Goal: Book appointment/travel/reservation

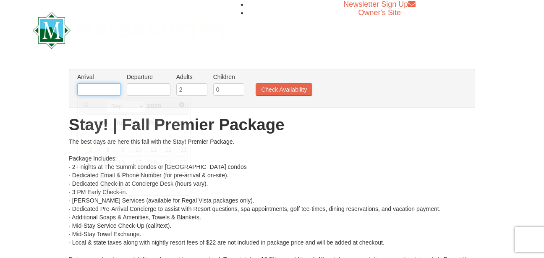
click at [106, 91] on input "text" at bounding box center [99, 89] width 44 height 13
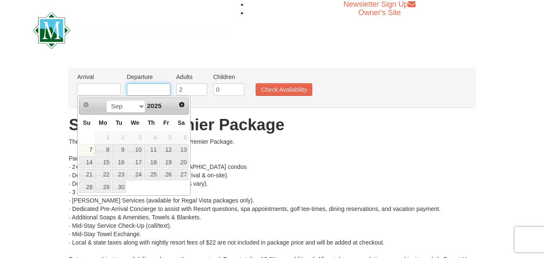
click at [165, 93] on input "text" at bounding box center [149, 89] width 44 height 13
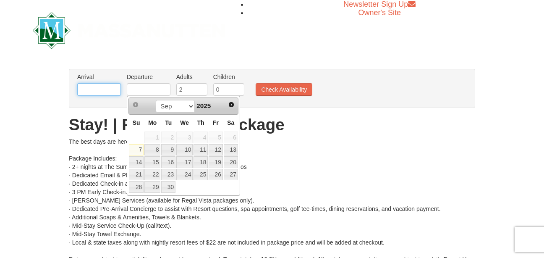
click at [109, 89] on input "text" at bounding box center [99, 89] width 44 height 13
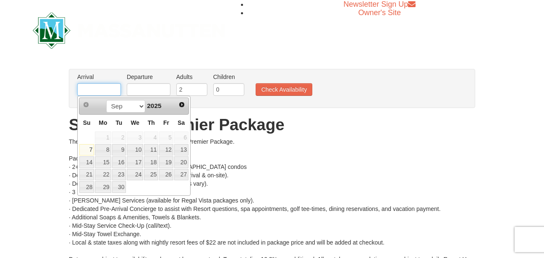
drag, startPoint x: 109, startPoint y: 89, endPoint x: 116, endPoint y: 145, distance: 55.4
click at [109, 89] on input "text" at bounding box center [99, 89] width 44 height 13
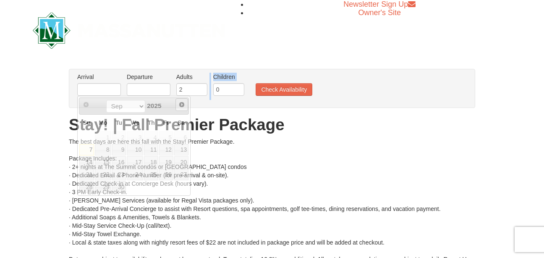
drag, startPoint x: 213, startPoint y: 102, endPoint x: 171, endPoint y: 107, distance: 42.4
click at [171, 107] on body "Browser Not Supported We notice you are using a browser which will not provide …" at bounding box center [272, 225] width 544 height 450
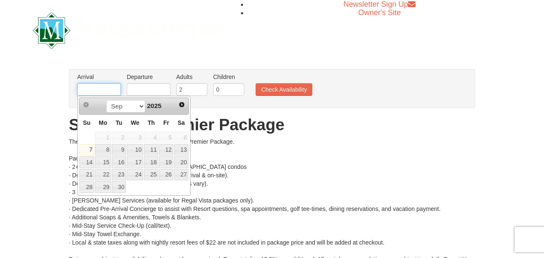
click at [101, 92] on input "text" at bounding box center [99, 89] width 44 height 13
click at [181, 103] on span "Next" at bounding box center [182, 104] width 7 height 7
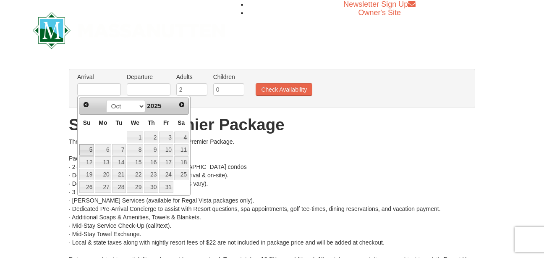
click at [84, 149] on link "5" at bounding box center [86, 150] width 15 height 12
type input "[DATE]"
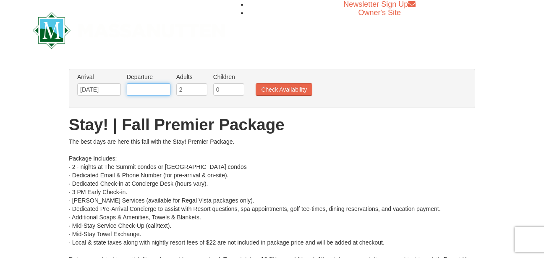
click at [150, 91] on input "text" at bounding box center [149, 89] width 44 height 13
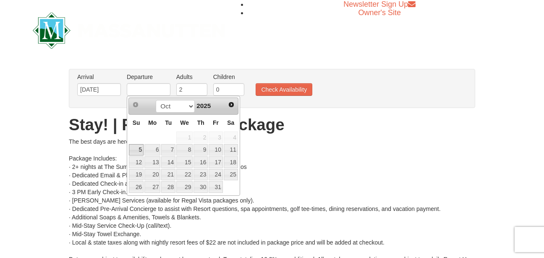
click at [216, 106] on body "Browser Not Supported We notice you are using a browser which will not provide …" at bounding box center [272, 225] width 544 height 450
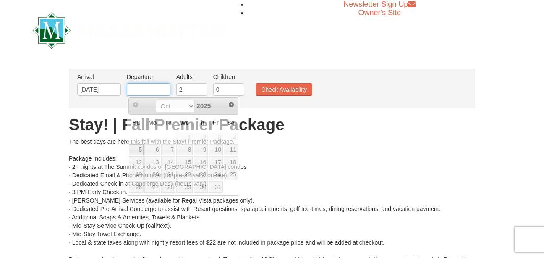
drag, startPoint x: 251, startPoint y: 103, endPoint x: 159, endPoint y: 89, distance: 93.1
click at [159, 89] on input "text" at bounding box center [149, 89] width 44 height 13
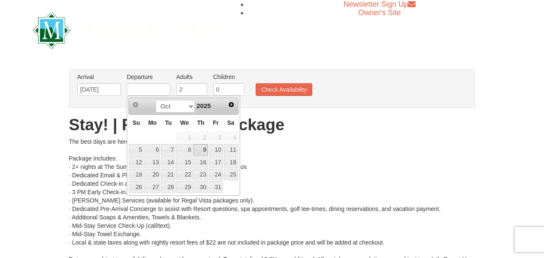
click at [205, 149] on link "9" at bounding box center [201, 150] width 14 height 12
type input "[DATE]"
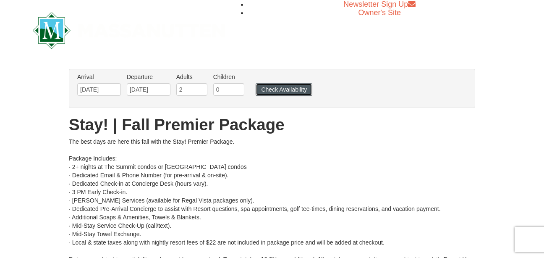
click at [281, 89] on button "Check Availability" at bounding box center [284, 89] width 57 height 13
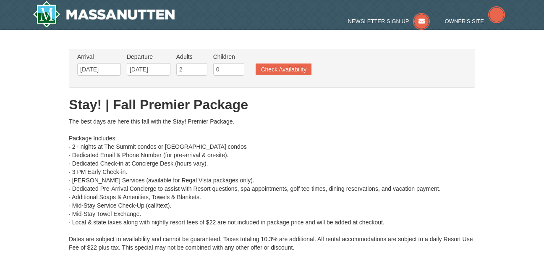
type input "[DATE]"
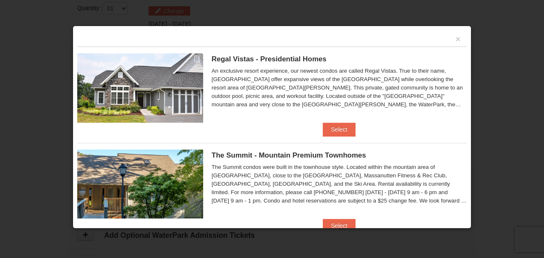
scroll to position [23, 0]
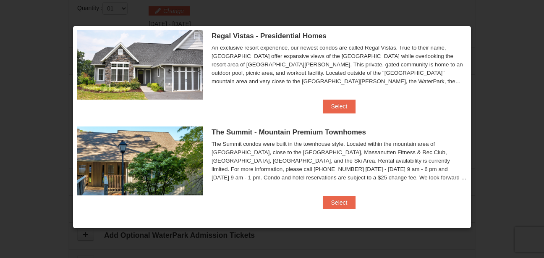
click at [489, 76] on div at bounding box center [272, 129] width 544 height 258
